Goal: Task Accomplishment & Management: Manage account settings

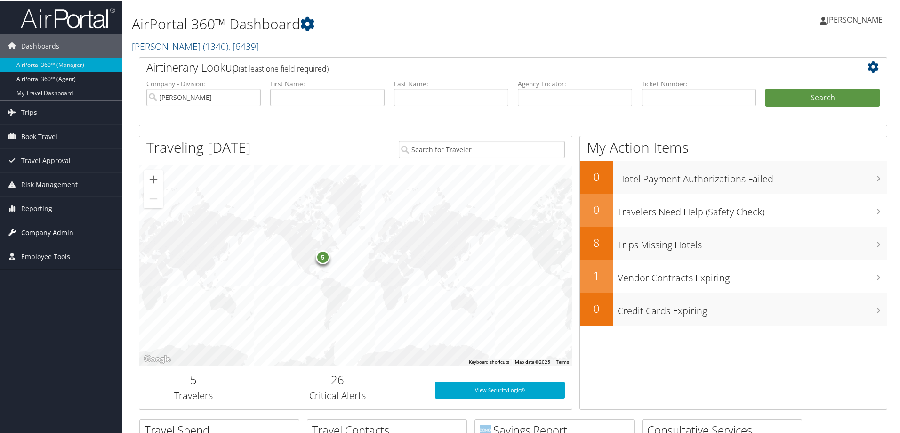
click at [41, 229] on span "Company Admin" at bounding box center [47, 232] width 52 height 24
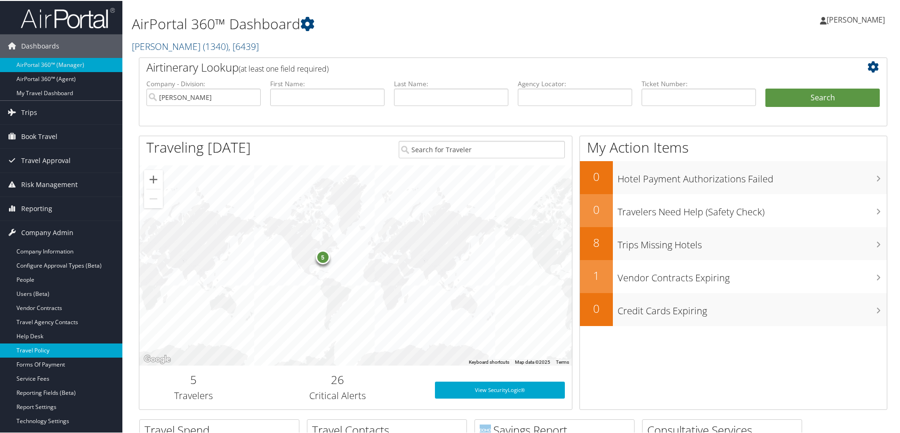
click at [38, 349] on link "Travel Policy" at bounding box center [61, 349] width 122 height 14
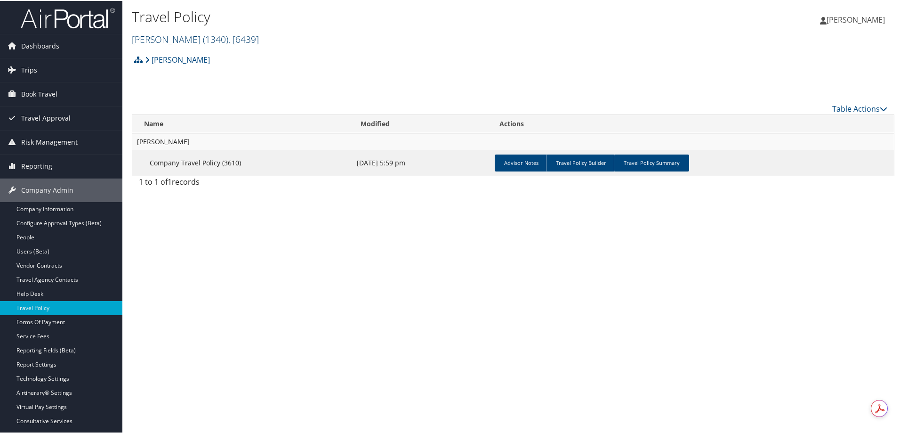
drag, startPoint x: 178, startPoint y: 41, endPoint x: 173, endPoint y: 38, distance: 5.5
click at [203, 40] on span "( 1340 )" at bounding box center [215, 38] width 25 height 13
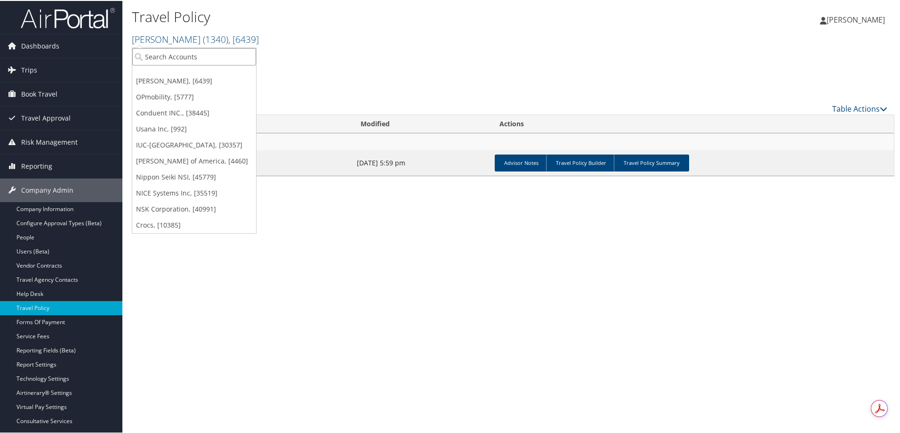
click at [162, 59] on input "search" at bounding box center [194, 55] width 124 height 17
type input "DOMO"
click at [170, 77] on div "Account" at bounding box center [194, 81] width 134 height 8
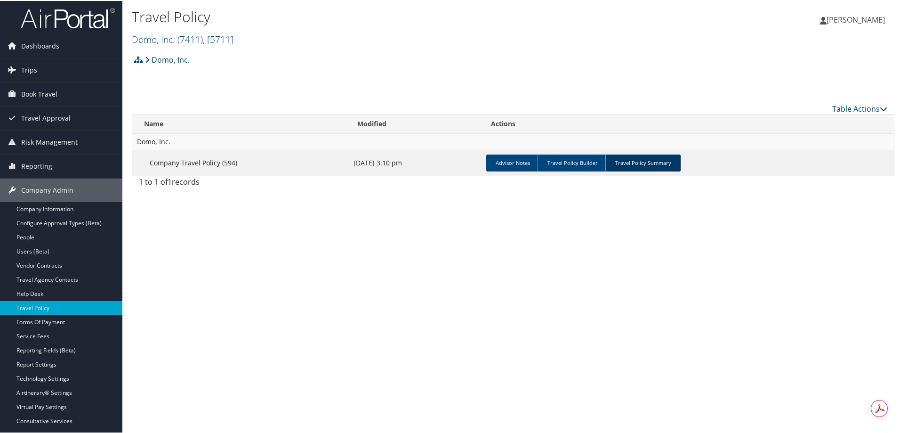
click at [661, 164] on link "Travel Policy Summary" at bounding box center [643, 162] width 75 height 17
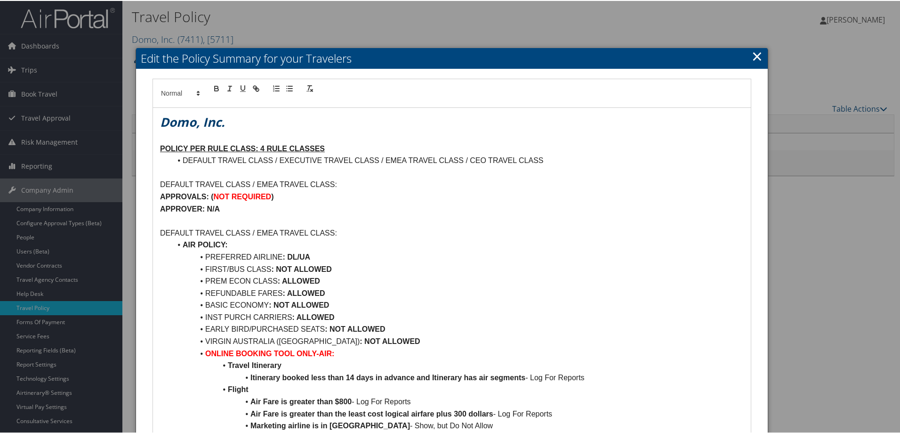
click at [755, 53] on link "×" at bounding box center [757, 55] width 11 height 19
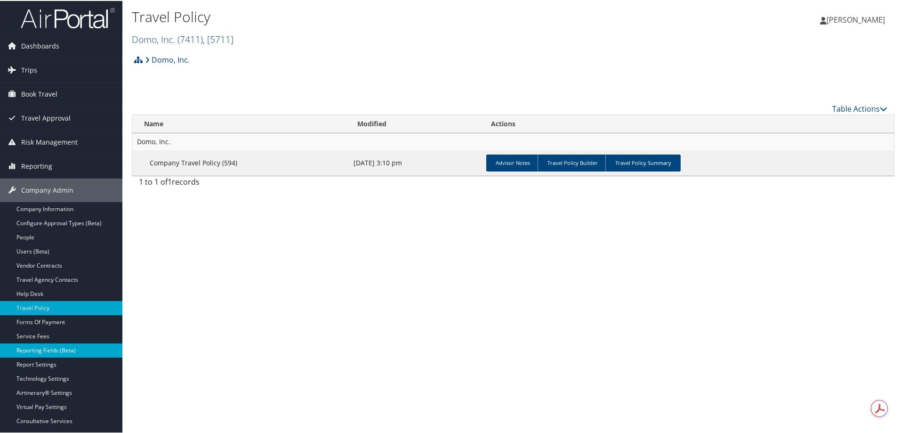
click at [52, 348] on link "Reporting Fields (Beta)" at bounding box center [61, 349] width 122 height 14
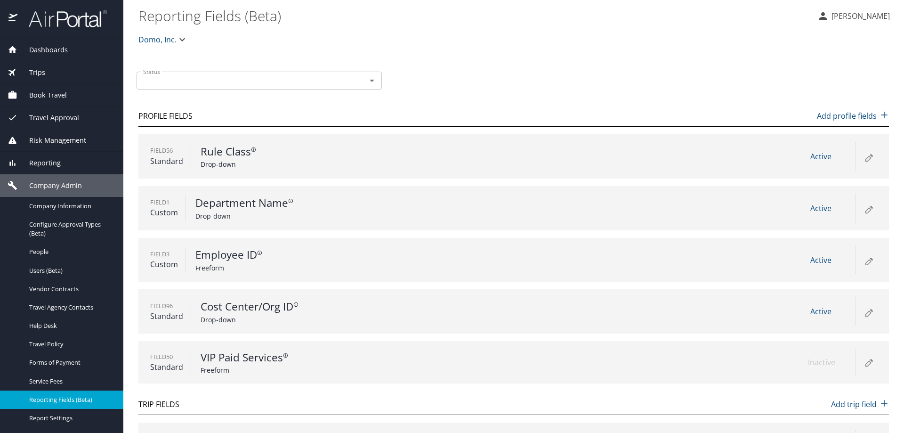
click at [863, 157] on icon at bounding box center [868, 156] width 11 height 11
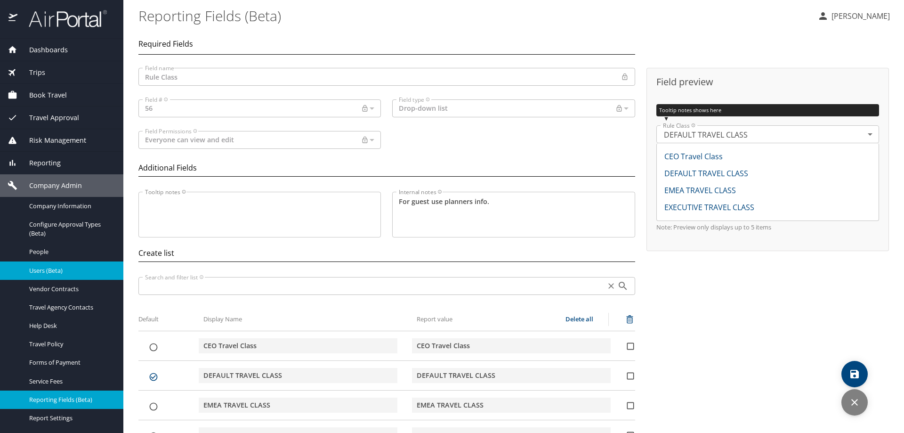
click at [48, 272] on span "Users (Beta)" at bounding box center [70, 270] width 83 height 9
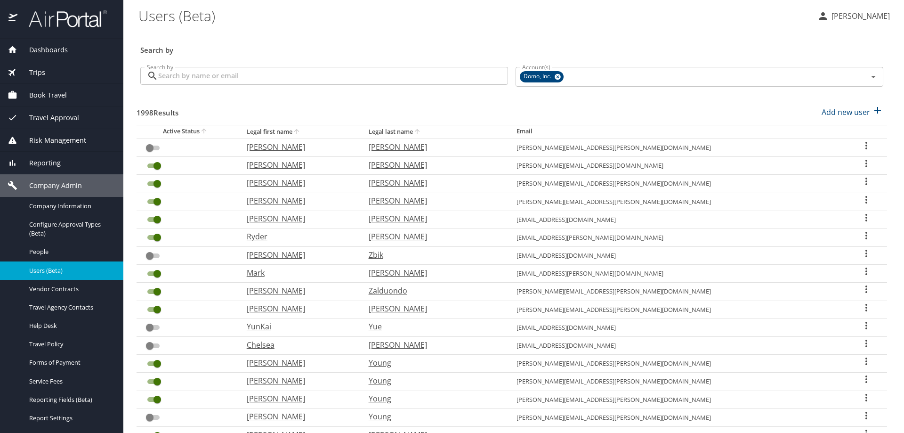
click at [861, 162] on icon "User Search Table" at bounding box center [866, 163] width 11 height 11
click at [802, 164] on p "View profile" at bounding box center [804, 164] width 41 height 11
select select "US"
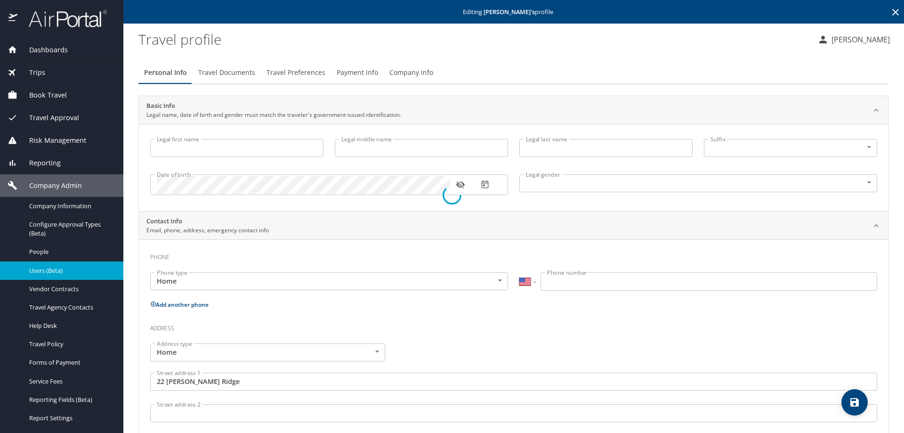
type input "Boris"
type input "Zipilevich"
type input "Male"
type input "Canada"
type input "United States of America"
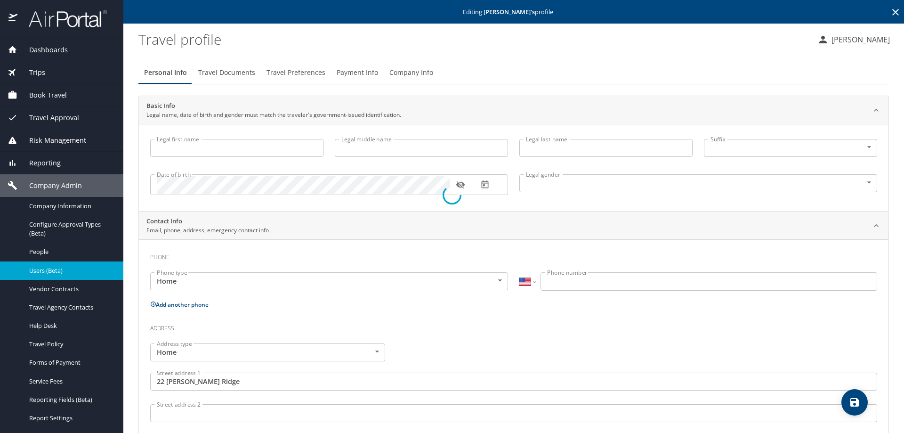
type input "[US_STATE]"
type input "Canada"
type input "Ontario"
select select "NZ"
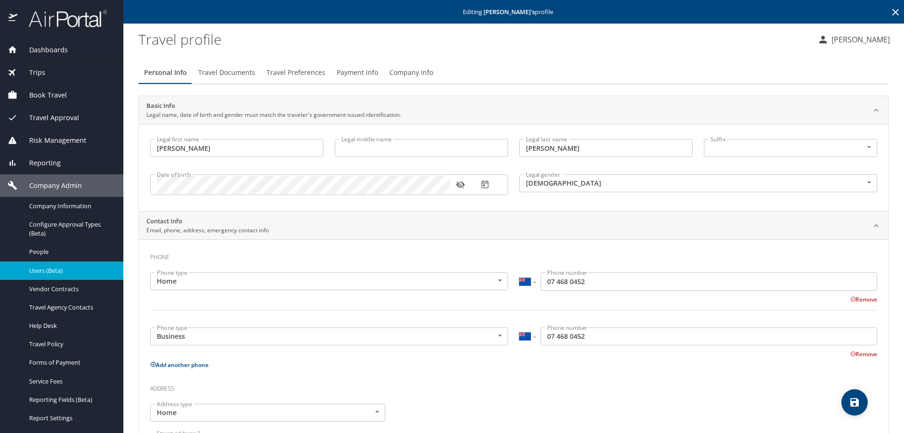
click at [407, 70] on span "Company Info" at bounding box center [411, 73] width 44 height 12
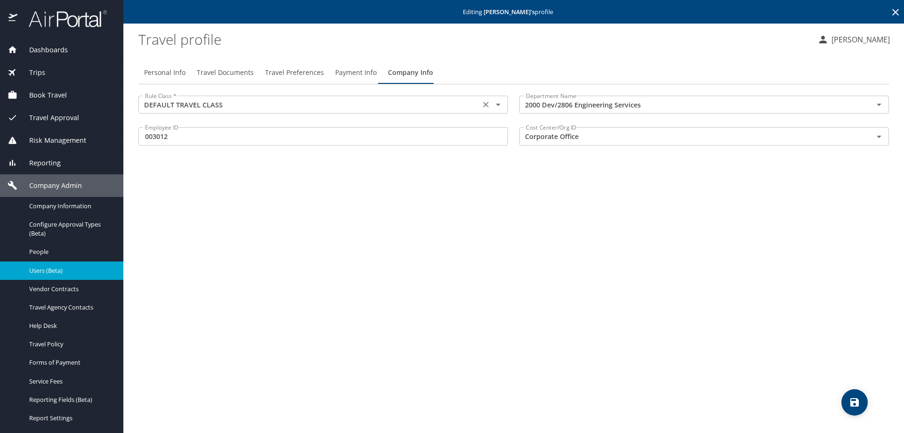
click at [500, 104] on icon "Open" at bounding box center [498, 105] width 5 height 2
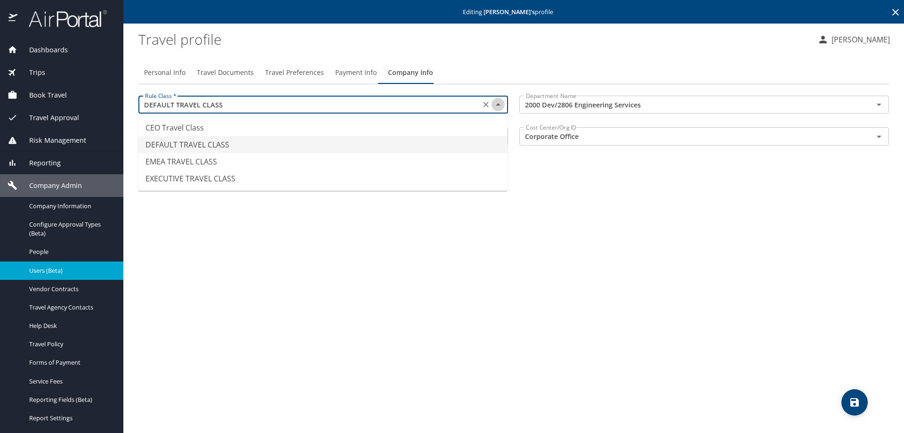
click at [500, 104] on icon "Close" at bounding box center [498, 104] width 11 height 11
click at [535, 53] on profile "Travel profile" at bounding box center [474, 38] width 672 height 29
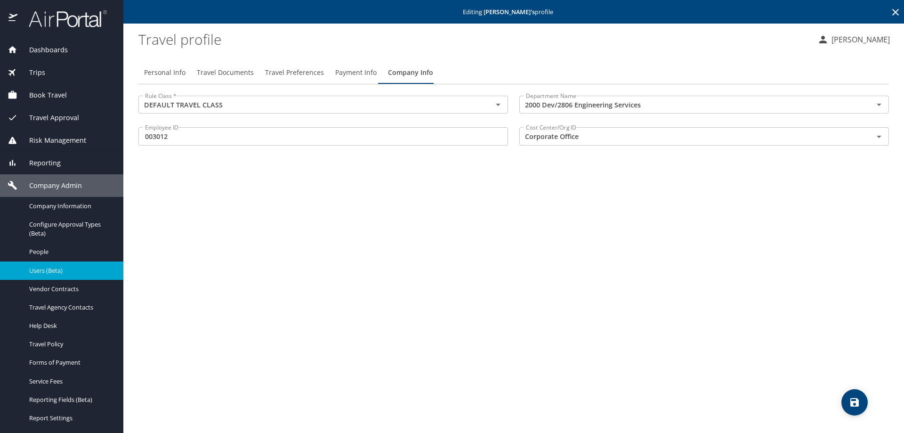
click at [895, 7] on icon at bounding box center [895, 12] width 11 height 11
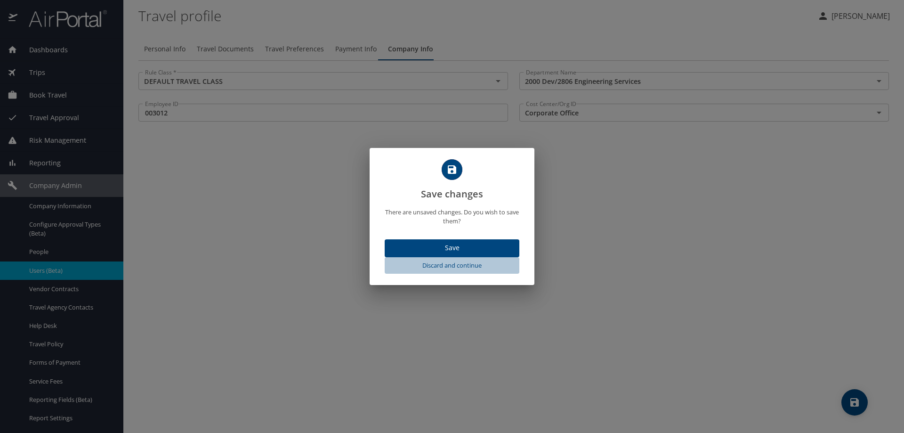
click at [451, 267] on span "Discard and continue" at bounding box center [452, 265] width 127 height 11
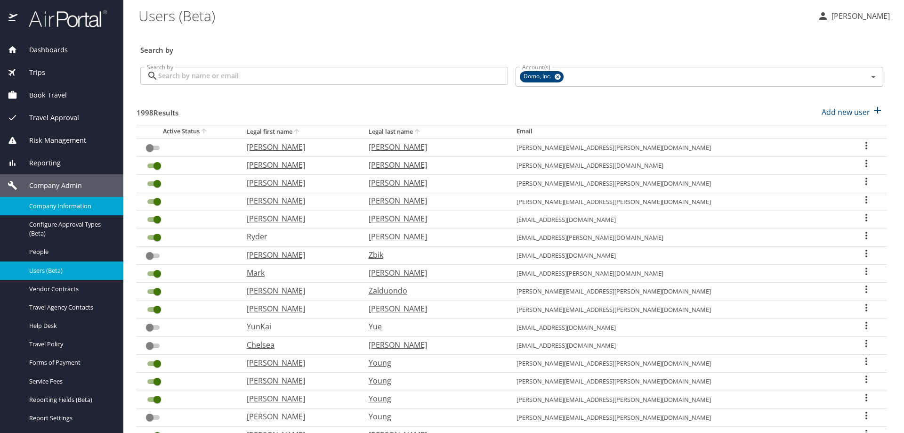
click at [66, 207] on span "Company Information" at bounding box center [70, 206] width 83 height 9
